Goal: Transaction & Acquisition: Book appointment/travel/reservation

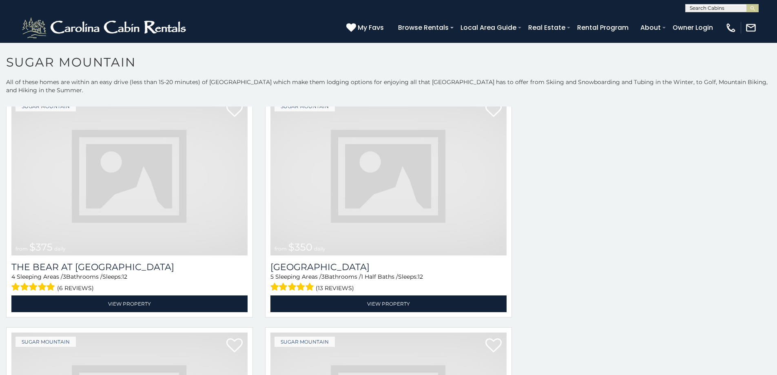
scroll to position [12, 0]
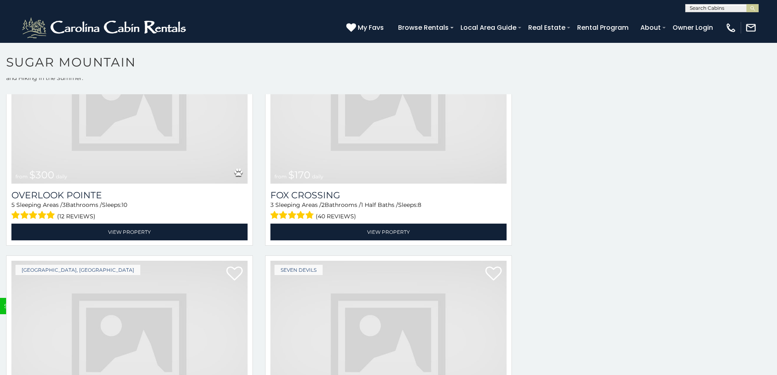
scroll to position [3222, 0]
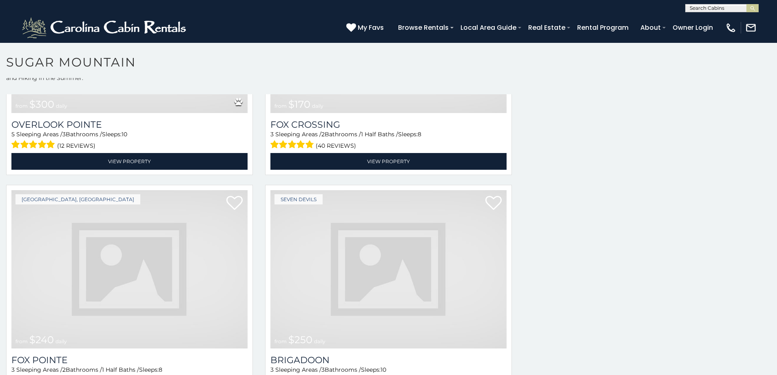
click at [139, 192] on img at bounding box center [129, 269] width 236 height 158
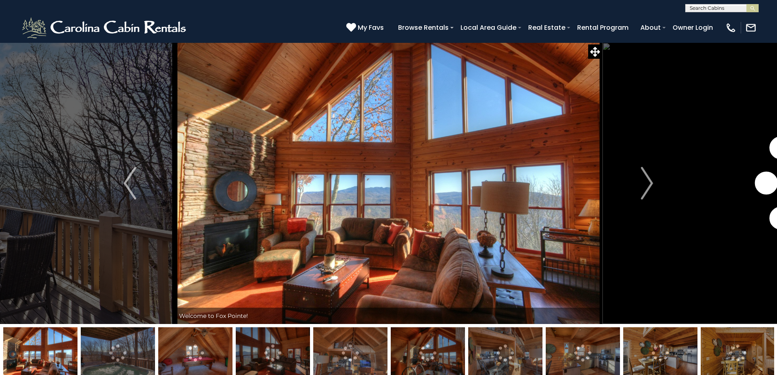
scroll to position [33, 0]
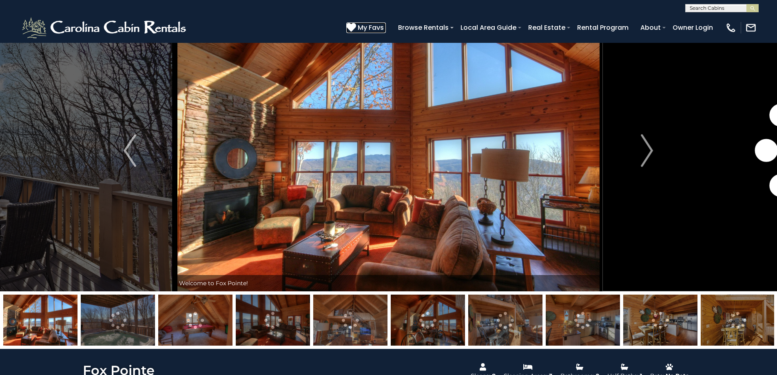
click at [384, 30] on span "My Favs" at bounding box center [371, 27] width 26 height 10
